Goal: Download file/media

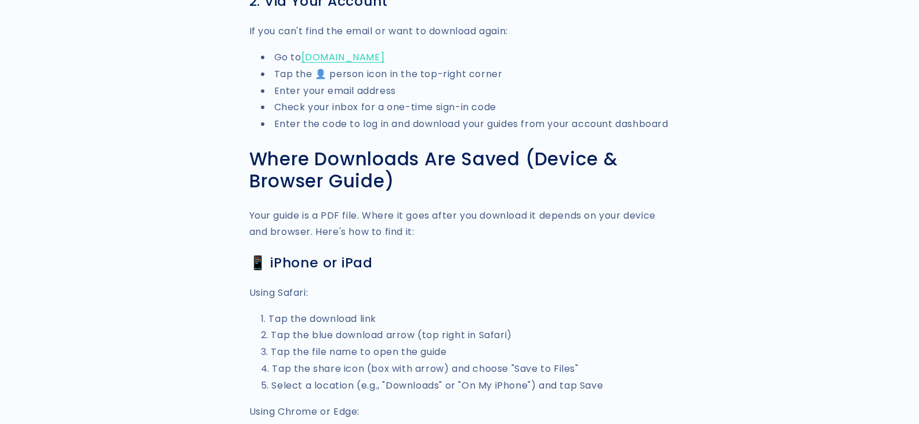
scroll to position [428, 0]
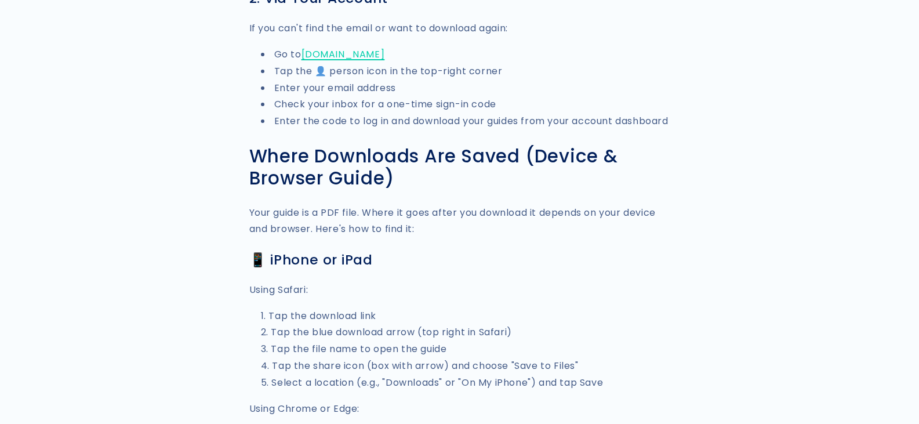
click at [385, 55] on link "awesometravelguides.com" at bounding box center [344, 54] width 84 height 13
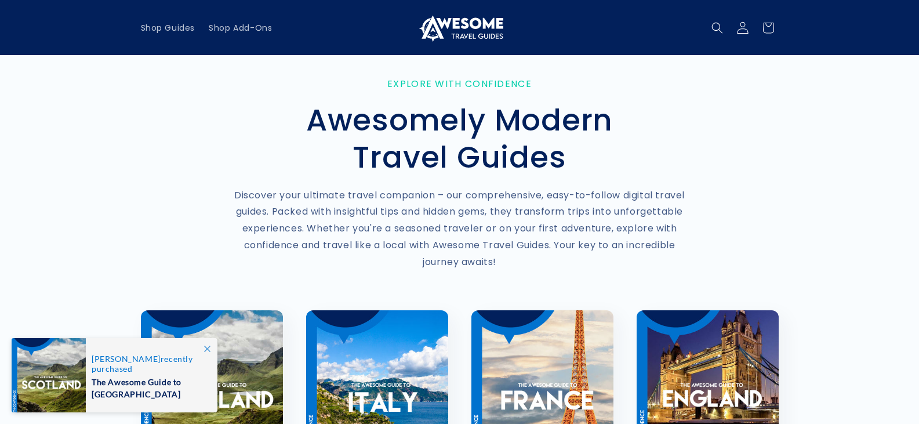
click at [739, 31] on icon at bounding box center [743, 27] width 12 height 12
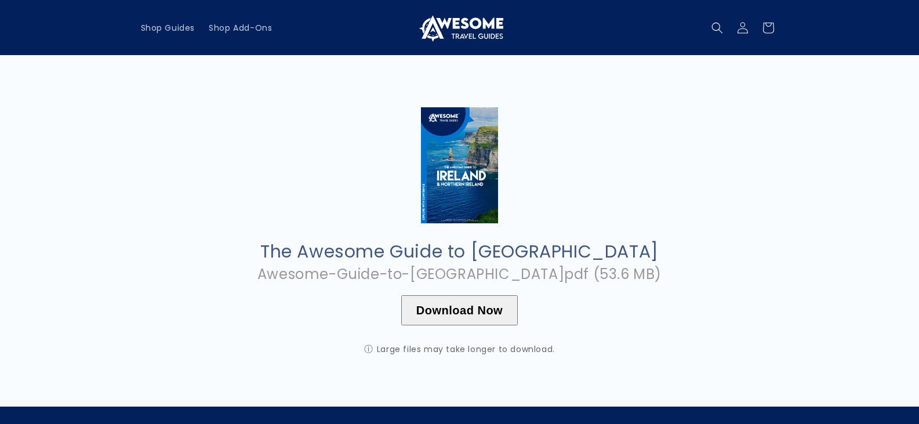
click at [490, 312] on button "Download Now" at bounding box center [459, 310] width 117 height 30
